Goal: Task Accomplishment & Management: Use online tool/utility

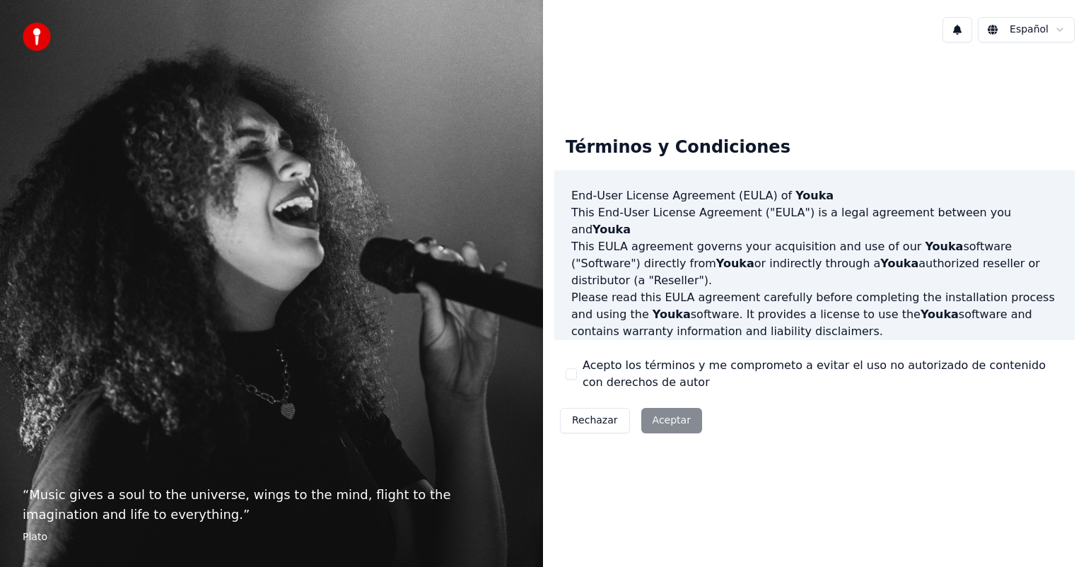
click at [656, 418] on div "Rechazar Aceptar" at bounding box center [630, 420] width 153 height 37
click at [568, 372] on button "Acepto los términos y me comprometo a evitar el uso no autorizado de contenido …" at bounding box center [570, 373] width 11 height 11
click at [645, 423] on button "Aceptar" at bounding box center [671, 420] width 61 height 25
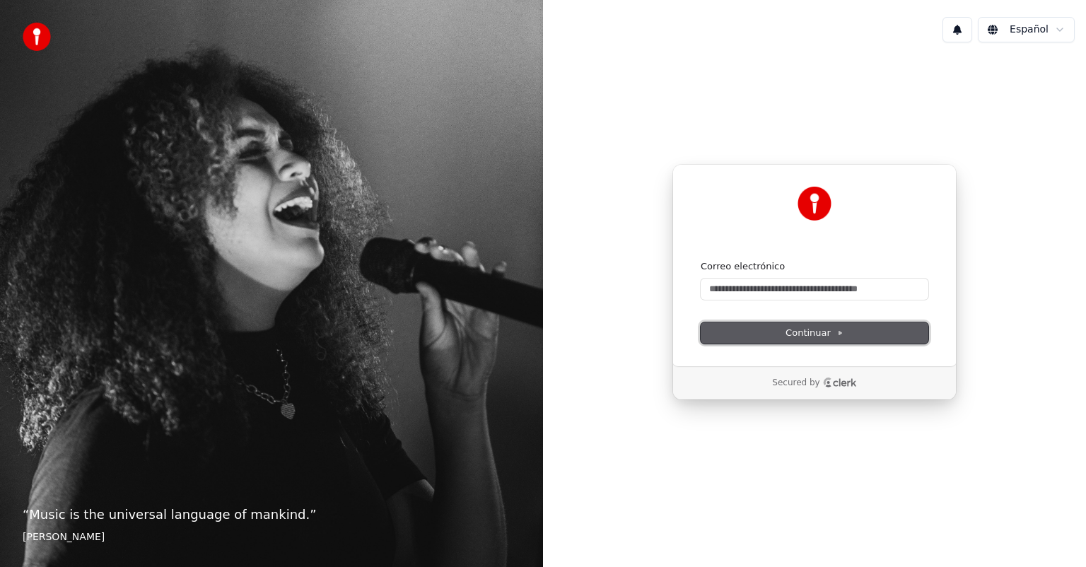
click at [838, 338] on span "Continuar" at bounding box center [814, 333] width 58 height 13
click at [730, 280] on input "Correo electrónico" at bounding box center [814, 288] width 228 height 21
click at [710, 293] on input "Correo electrónico" at bounding box center [814, 288] width 228 height 21
click at [812, 327] on span "Continuar" at bounding box center [814, 333] width 58 height 13
type input "**********"
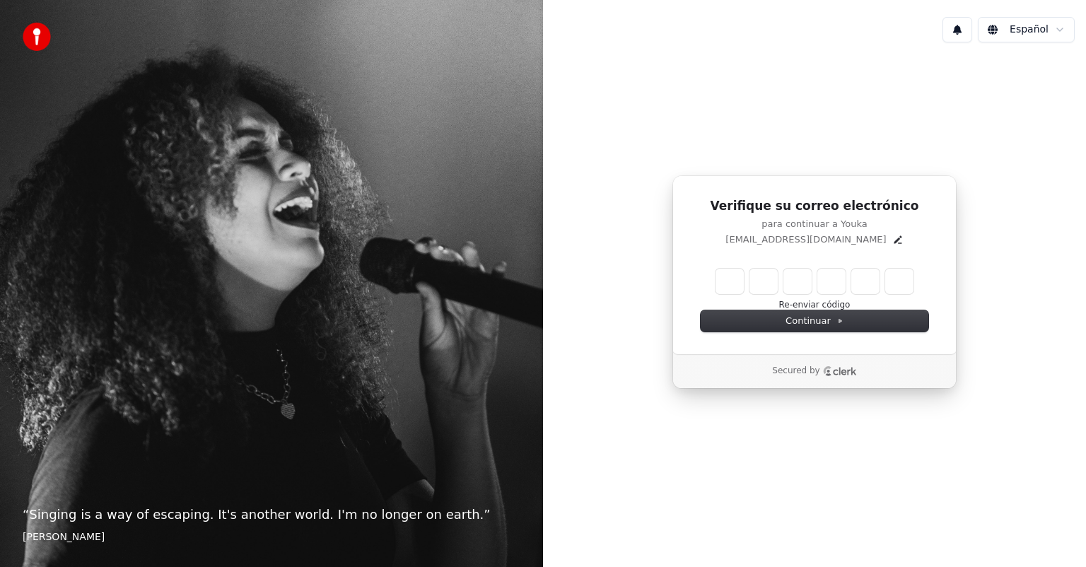
click at [724, 280] on input "Enter verification code" at bounding box center [814, 281] width 198 height 25
type input "******"
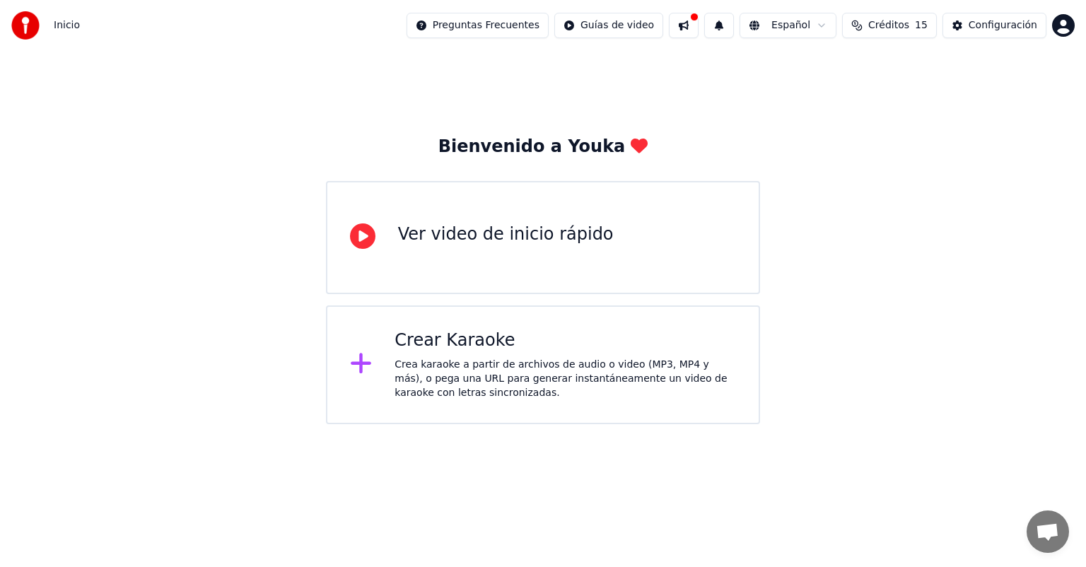
click at [440, 365] on div "Crea karaoke a partir de archivos de audio o video (MP3, MP4 y más), o pega una…" at bounding box center [564, 379] width 341 height 42
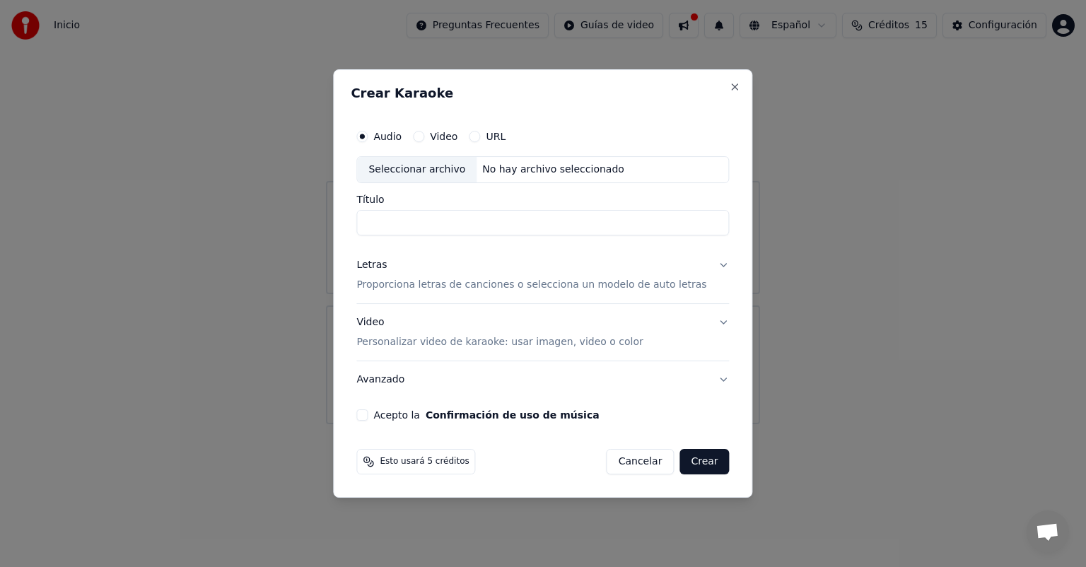
click at [401, 225] on input "Título" at bounding box center [542, 222] width 372 height 25
type input "*"
click at [493, 334] on div "Video Personalizar video de karaoke: usar imagen, video o color" at bounding box center [499, 332] width 286 height 34
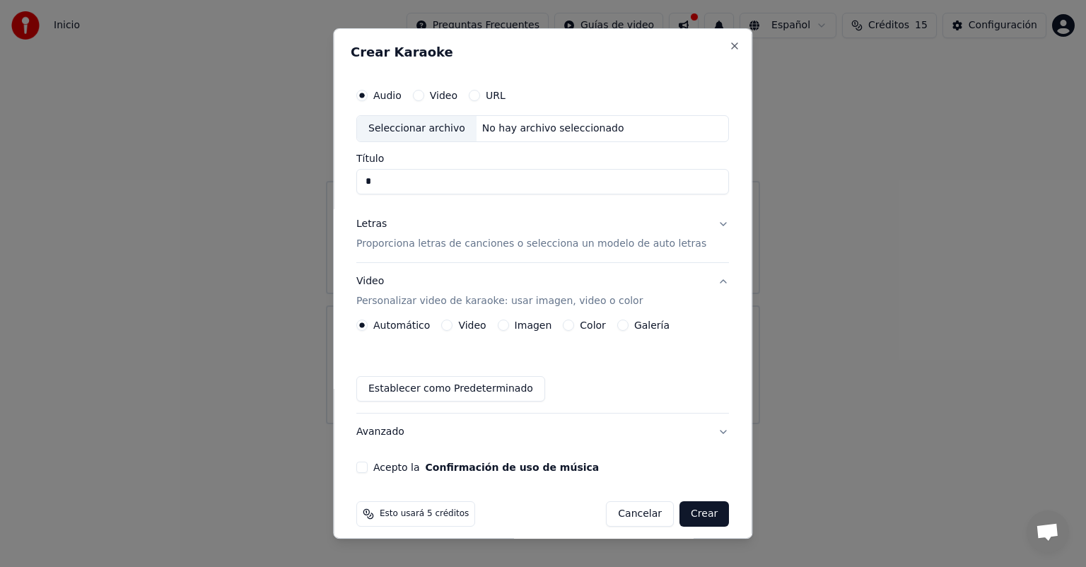
scroll to position [11, 0]
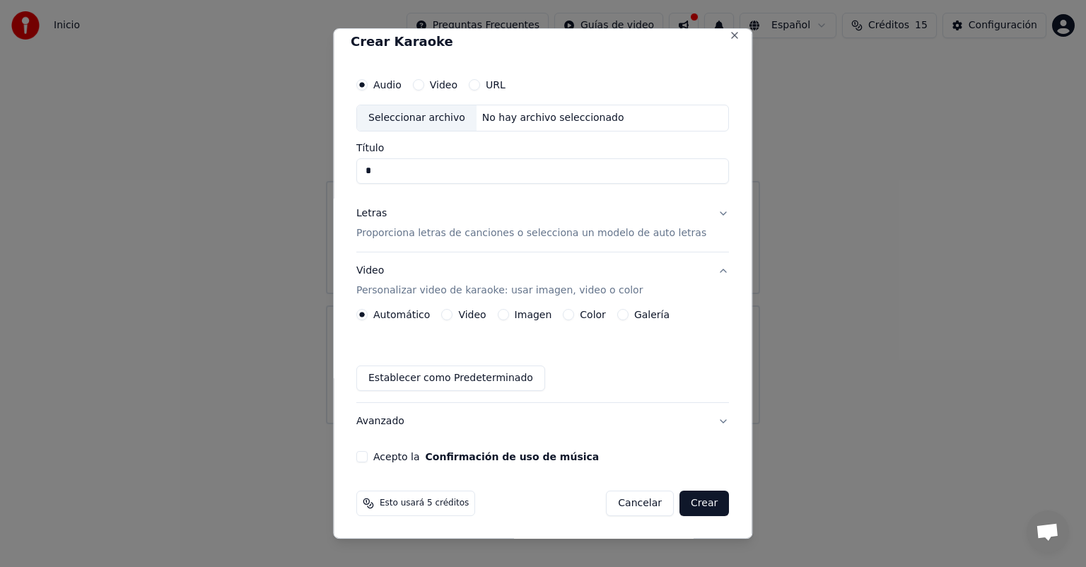
click at [368, 457] on button "Acepto la Confirmación de uso de música" at bounding box center [361, 456] width 11 height 11
click at [480, 90] on button "URL" at bounding box center [474, 84] width 11 height 11
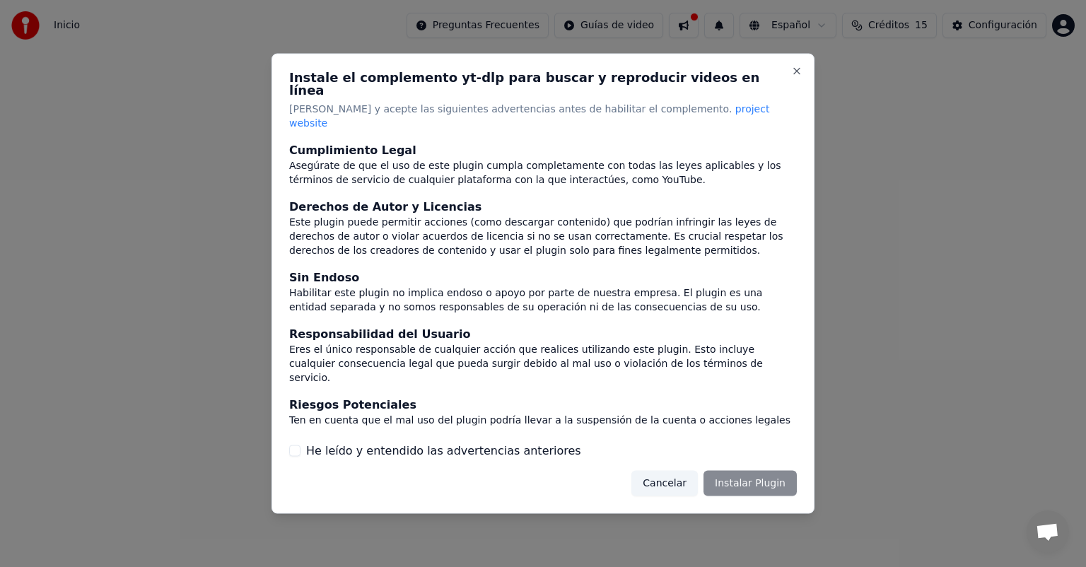
click at [746, 470] on div "Cancelar Instalar Plugin" at bounding box center [713, 482] width 165 height 25
click at [290, 445] on button "He leído y entendido las advertencias anteriores" at bounding box center [294, 450] width 11 height 11
click at [739, 470] on button "Instalar Plugin" at bounding box center [749, 482] width 93 height 25
drag, startPoint x: 1059, startPoint y: 0, endPoint x: 849, endPoint y: 562, distance: 599.8
click at [792, 370] on html "Inicio Preguntas Frecuentes Guías de video Español Créditos 15 Configuración Bi…" at bounding box center [543, 212] width 1086 height 424
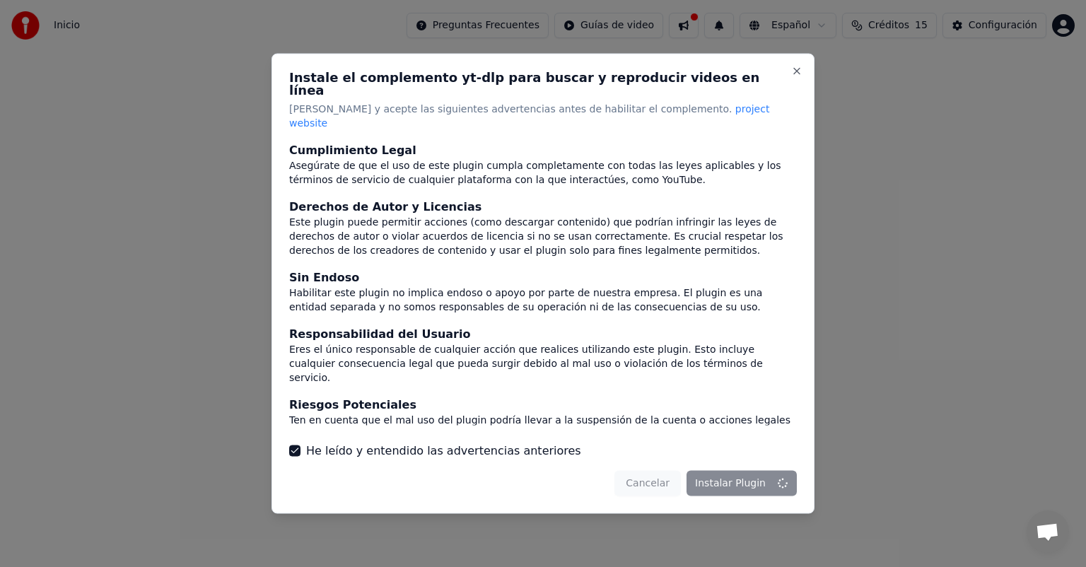
click at [792, 370] on html "Inicio Preguntas Frecuentes Guías de video Español Créditos 15 Configuración Bi…" at bounding box center [543, 212] width 1086 height 424
click at [797, 85] on html "Inicio Preguntas Frecuentes Guías de video Español Créditos 15 Configuración Bi…" at bounding box center [543, 212] width 1086 height 424
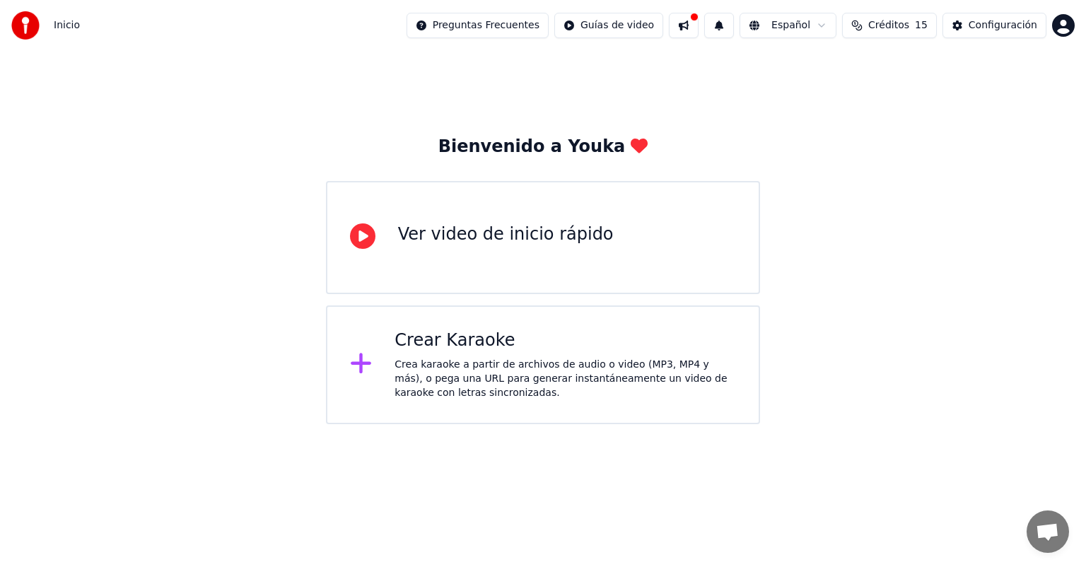
click at [506, 365] on div "Crea karaoke a partir de archivos de audio o video (MP3, MP4 y más), o pega una…" at bounding box center [564, 379] width 341 height 42
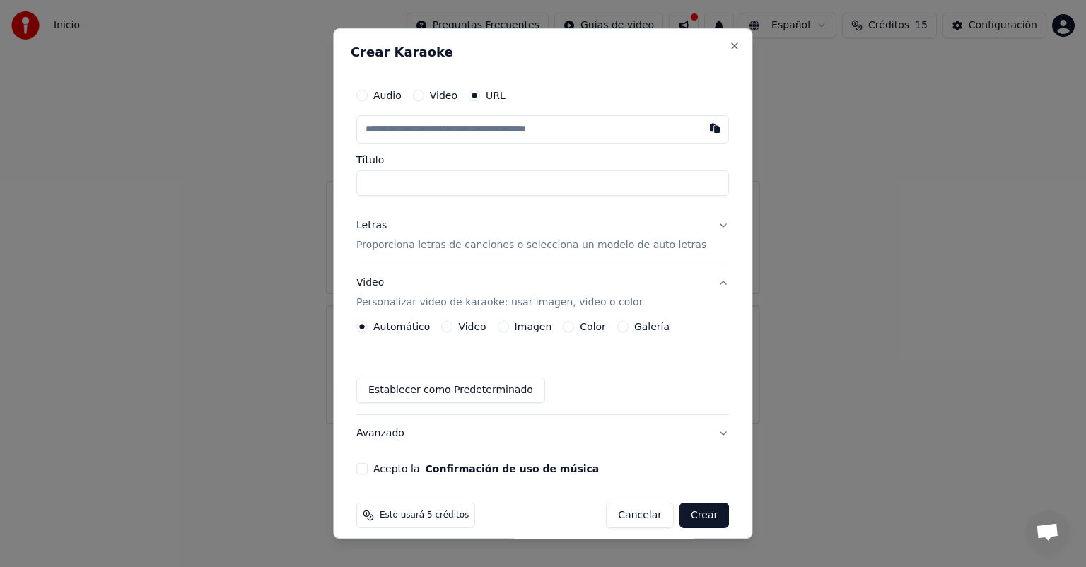
drag, startPoint x: 462, startPoint y: 180, endPoint x: 370, endPoint y: 439, distance: 274.9
click at [463, 180] on input "Título" at bounding box center [542, 182] width 372 height 25
type input "*"
click at [692, 514] on button "Crear" at bounding box center [703, 514] width 49 height 25
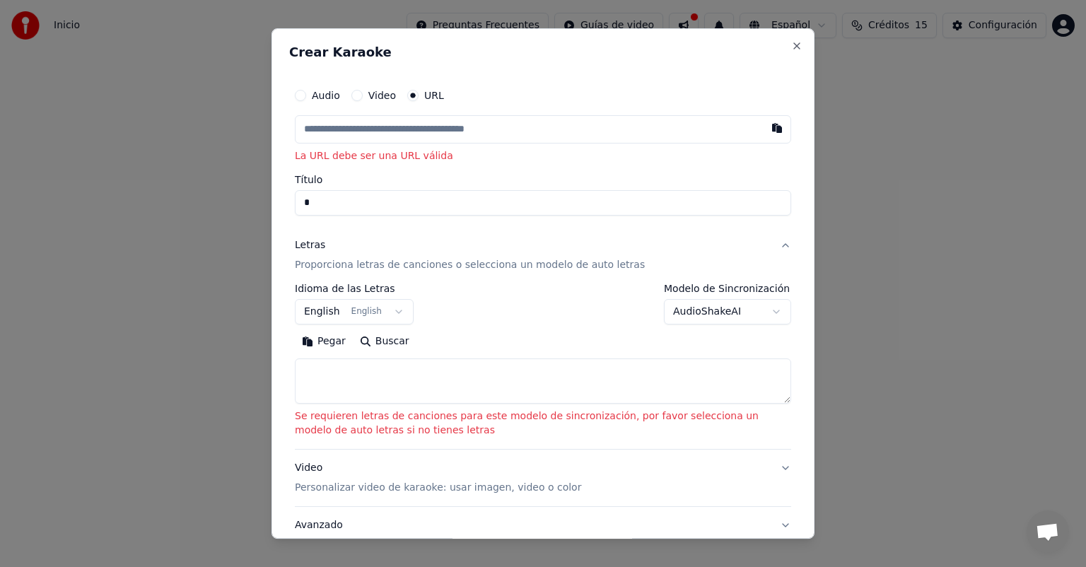
click at [399, 133] on input "text" at bounding box center [543, 129] width 496 height 28
click at [357, 130] on input "text" at bounding box center [543, 129] width 496 height 28
paste input "**********"
type input "**********"
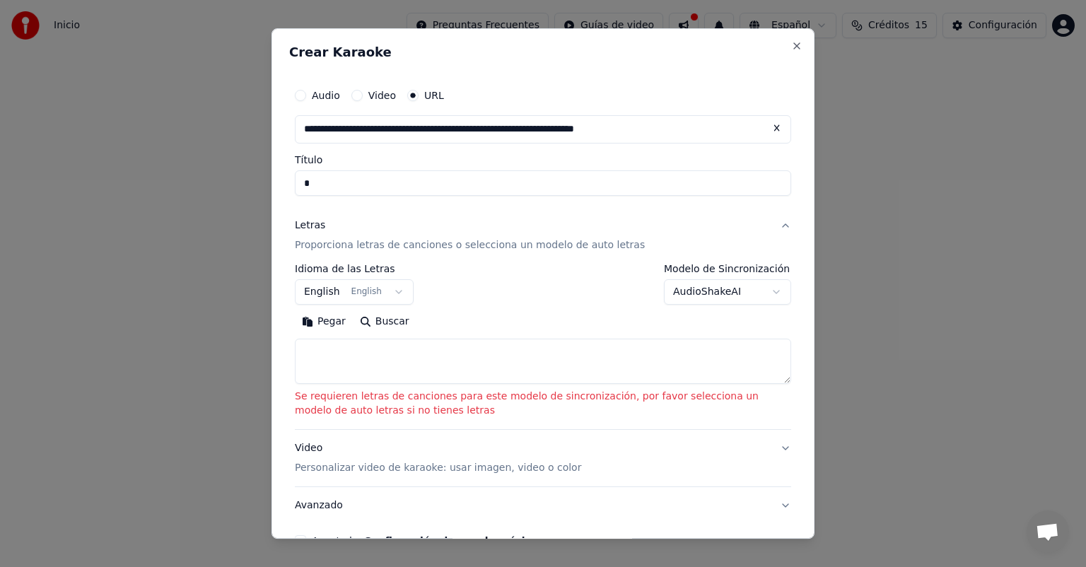
type input "**********"
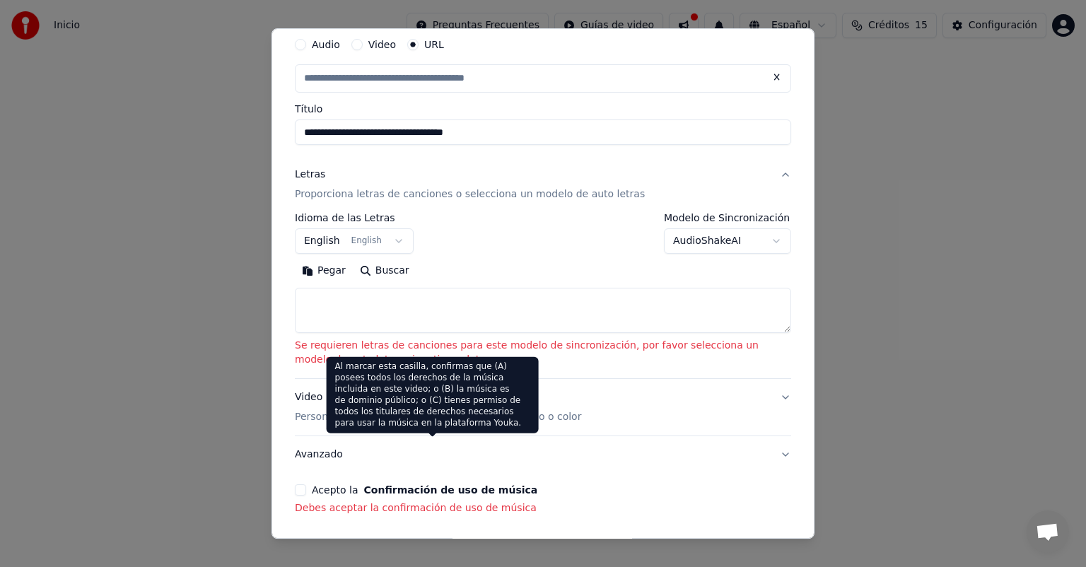
scroll to position [104, 0]
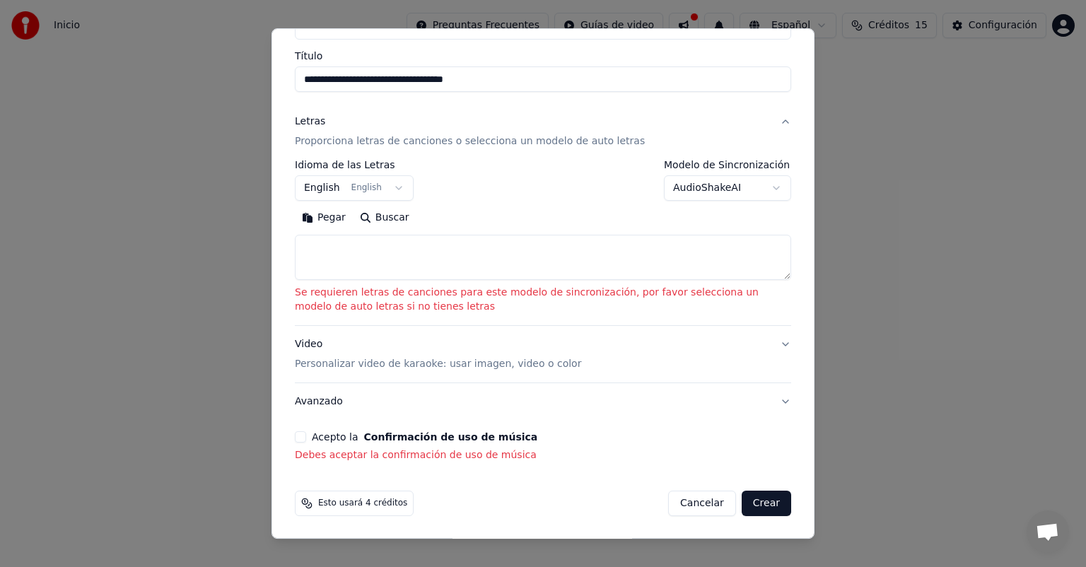
click at [758, 509] on button "Crear" at bounding box center [765, 502] width 49 height 25
type input "**********"
click at [303, 439] on button "Acepto la Confirmación de uso de música" at bounding box center [300, 436] width 11 height 11
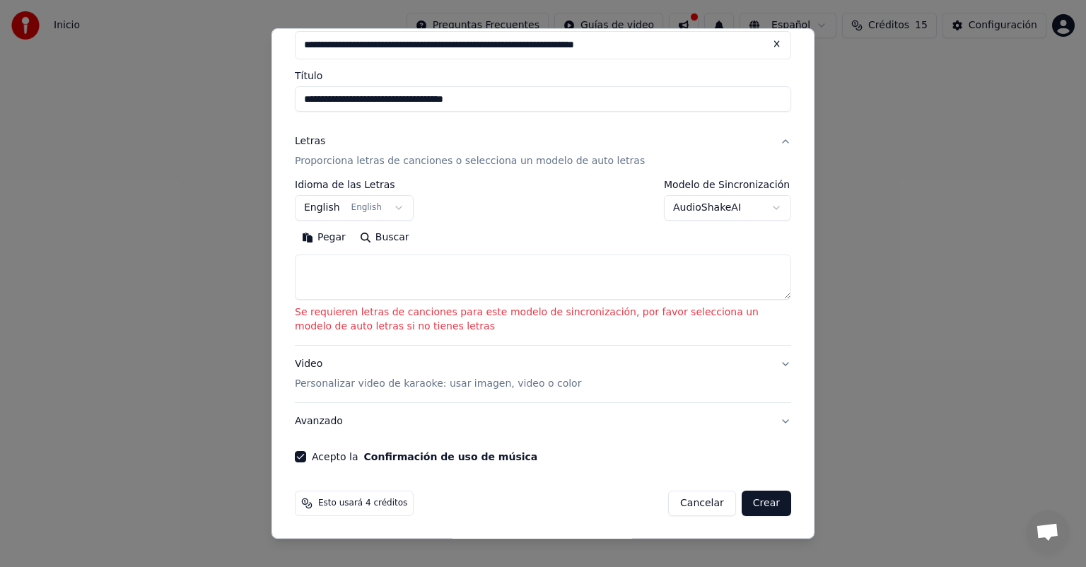
click at [752, 503] on button "Crear" at bounding box center [765, 502] width 49 height 25
click at [387, 213] on button "English English" at bounding box center [354, 207] width 119 height 25
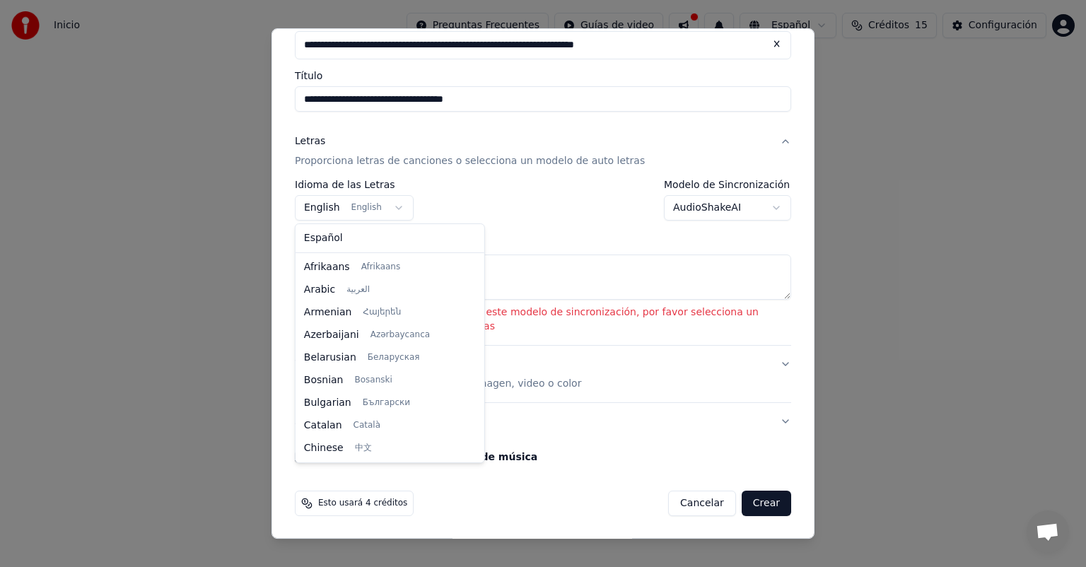
scroll to position [113, 0]
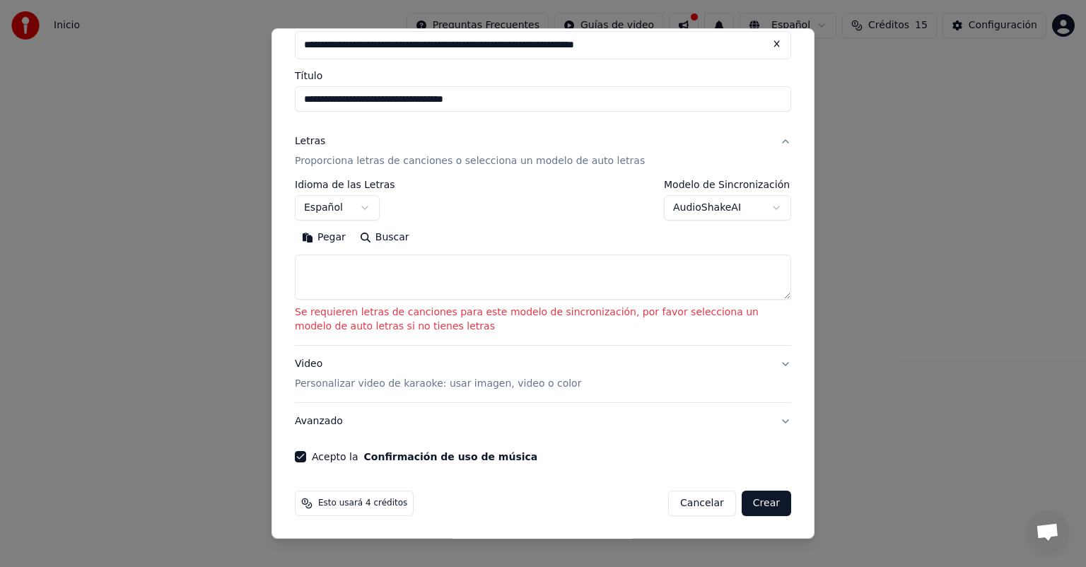
click at [753, 502] on button "Crear" at bounding box center [765, 502] width 49 height 25
select select "**"
click at [353, 274] on textarea at bounding box center [543, 276] width 496 height 45
click at [467, 282] on textarea at bounding box center [543, 276] width 496 height 45
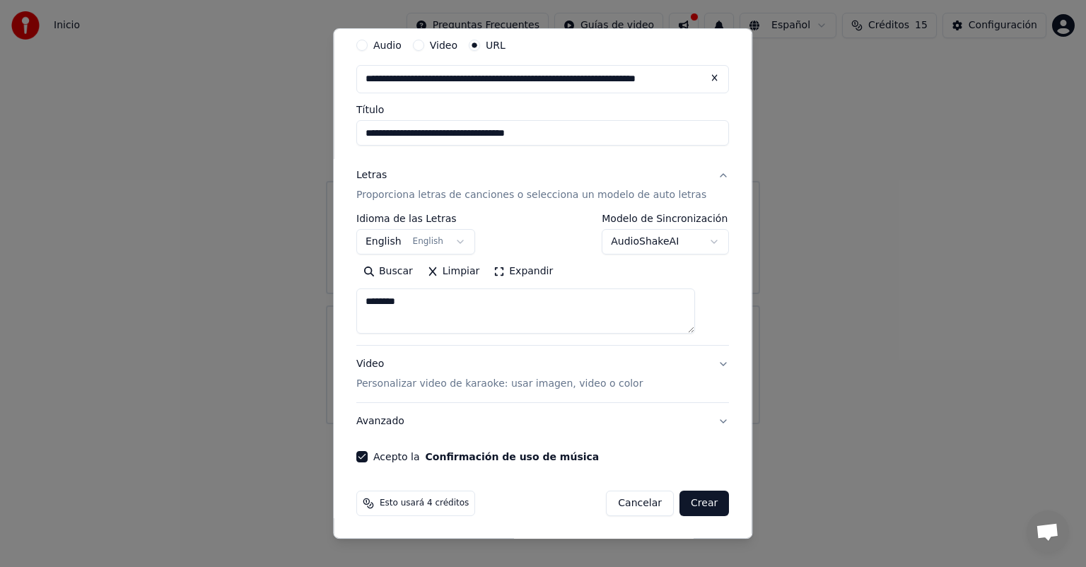
type textarea "********"
click at [679, 503] on button "Crear" at bounding box center [703, 502] width 49 height 25
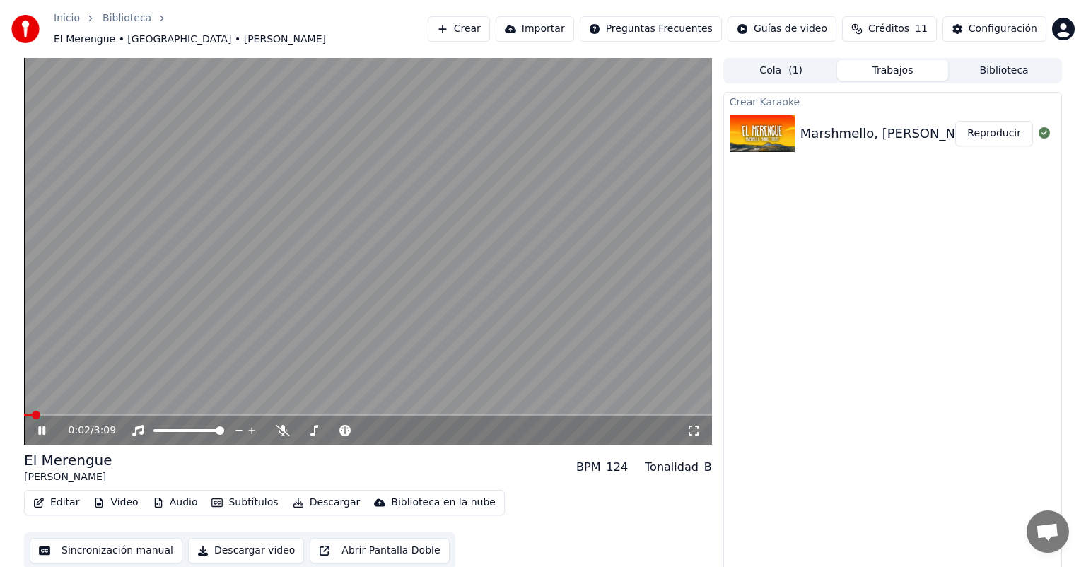
click at [342, 233] on video at bounding box center [368, 251] width 688 height 387
click at [166, 432] on span at bounding box center [159, 430] width 13 height 3
click at [298, 339] on video at bounding box center [368, 251] width 688 height 387
click at [184, 426] on span at bounding box center [184, 430] width 8 height 8
click at [180, 426] on span at bounding box center [181, 430] width 8 height 8
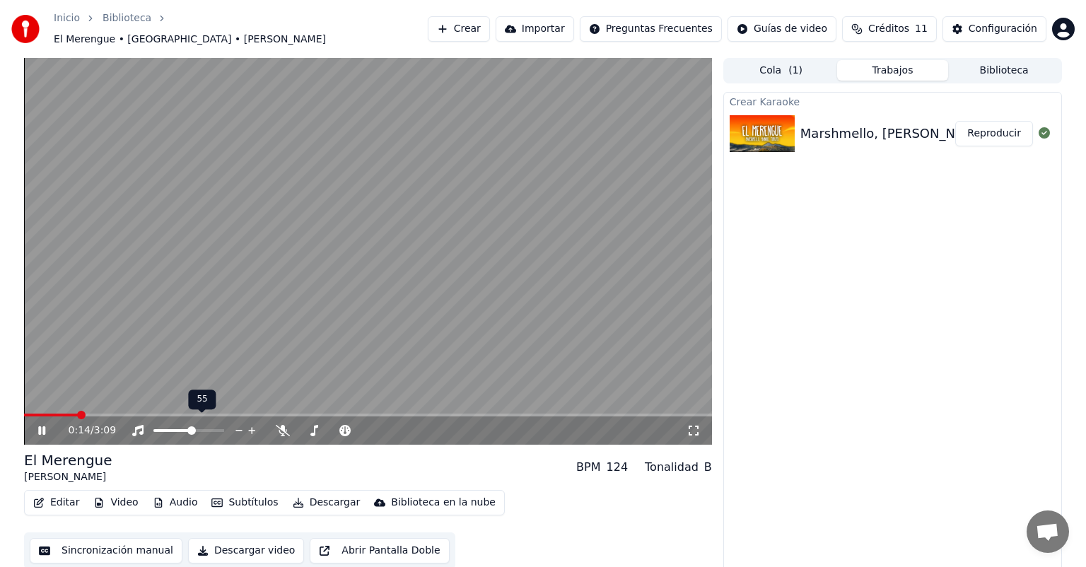
click at [192, 426] on span at bounding box center [191, 430] width 8 height 8
click at [160, 429] on div at bounding box center [202, 430] width 114 height 14
click at [165, 425] on div at bounding box center [202, 430] width 114 height 14
click at [169, 429] on span at bounding box center [161, 430] width 16 height 3
click at [166, 426] on span at bounding box center [169, 430] width 8 height 8
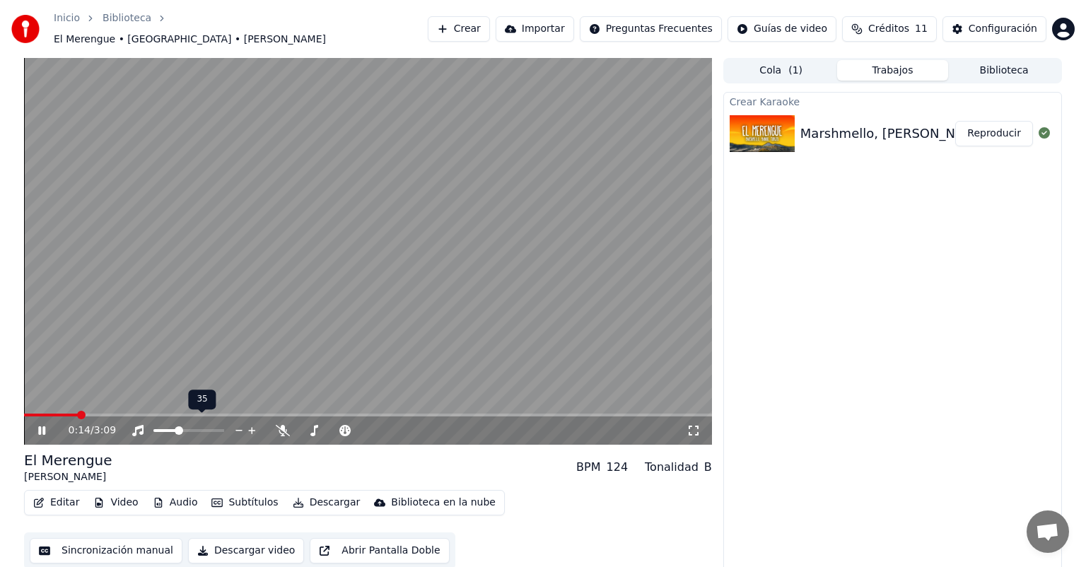
click at [178, 428] on span at bounding box center [179, 430] width 8 height 8
click at [169, 425] on div at bounding box center [202, 430] width 114 height 14
click at [178, 426] on span at bounding box center [179, 430] width 8 height 8
click at [278, 425] on icon at bounding box center [283, 430] width 14 height 11
drag, startPoint x: 332, startPoint y: 418, endPoint x: 326, endPoint y: 422, distance: 7.3
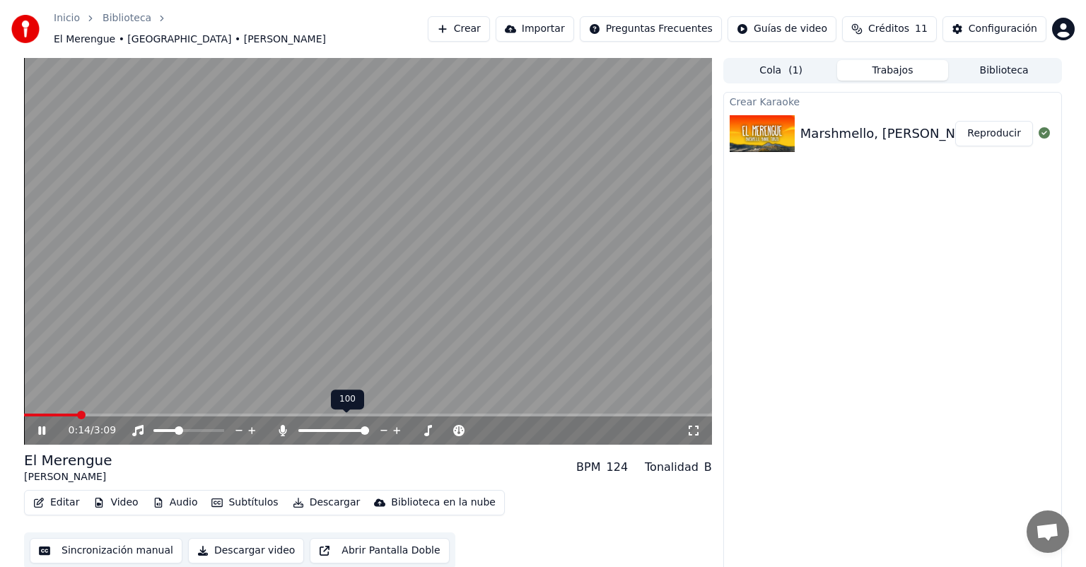
click at [326, 423] on div at bounding box center [347, 430] width 114 height 14
click at [312, 429] on span at bounding box center [305, 430] width 14 height 3
click at [163, 429] on span at bounding box center [158, 430] width 10 height 3
click at [153, 426] on span at bounding box center [157, 430] width 8 height 8
click at [317, 426] on span at bounding box center [318, 430] width 8 height 8
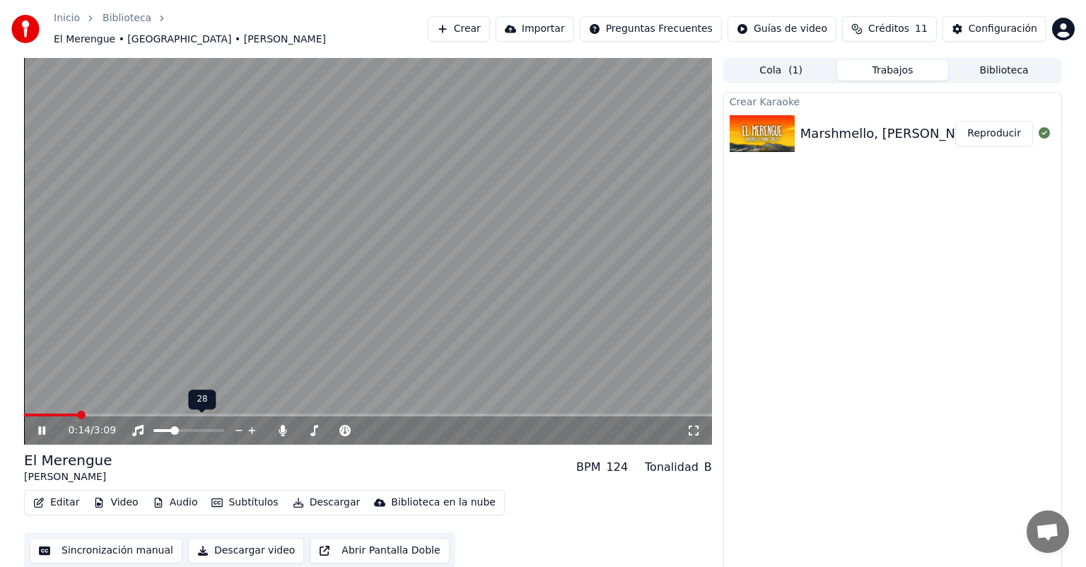
click at [172, 426] on span at bounding box center [174, 430] width 8 height 8
click at [40, 426] on icon at bounding box center [41, 430] width 7 height 8
click at [39, 425] on icon at bounding box center [41, 430] width 8 height 10
click at [41, 425] on icon at bounding box center [51, 430] width 33 height 11
click at [163, 429] on span at bounding box center [158, 430] width 11 height 3
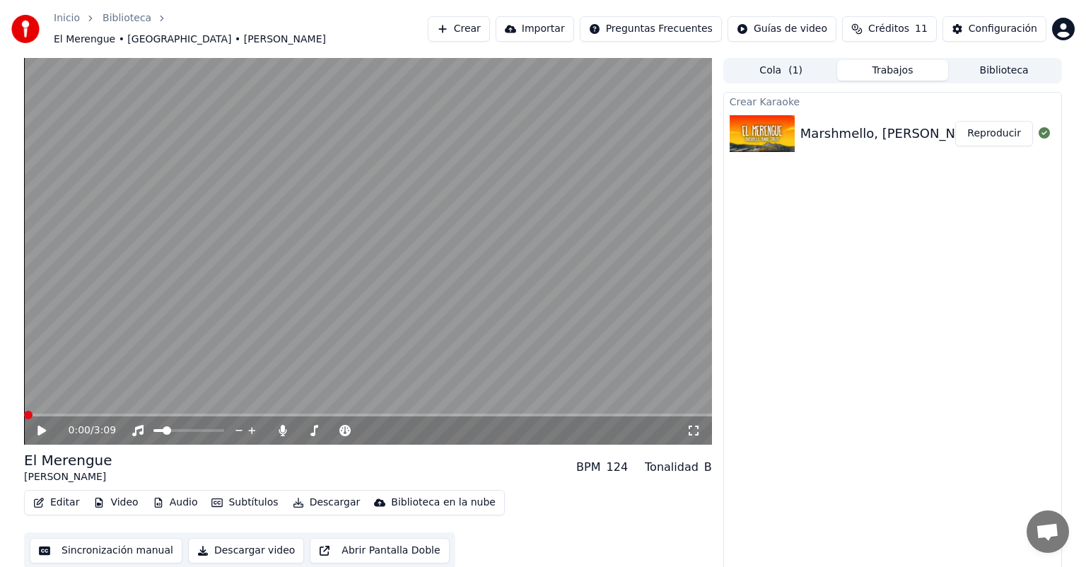
click at [24, 412] on span at bounding box center [28, 415] width 8 height 8
click at [40, 425] on icon at bounding box center [41, 430] width 8 height 10
click at [182, 426] on span at bounding box center [183, 430] width 8 height 8
click at [324, 426] on span at bounding box center [325, 430] width 8 height 8
click at [153, 429] on span at bounding box center [188, 430] width 71 height 3
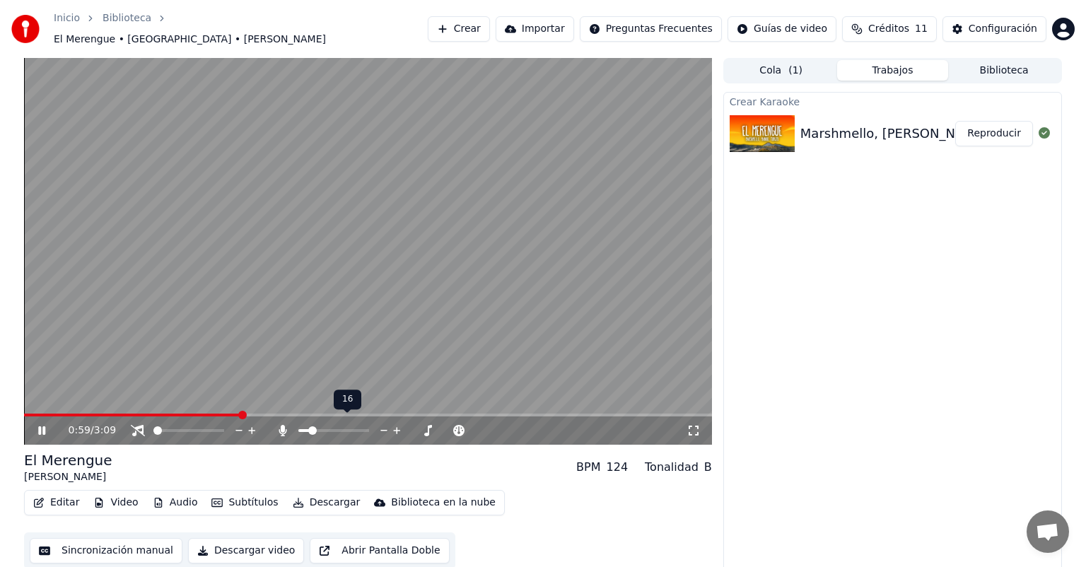
click at [309, 426] on span at bounding box center [312, 430] width 8 height 8
click at [43, 426] on icon at bounding box center [41, 430] width 7 height 8
